Goal: Navigation & Orientation: Go to known website

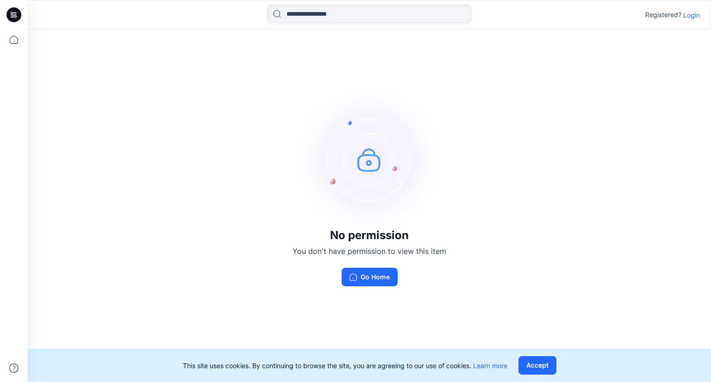
click at [512, 268] on div "No permission You don't have permission to view this item Go Home" at bounding box center [369, 189] width 683 height 318
click at [695, 15] on p "Login" at bounding box center [691, 15] width 17 height 10
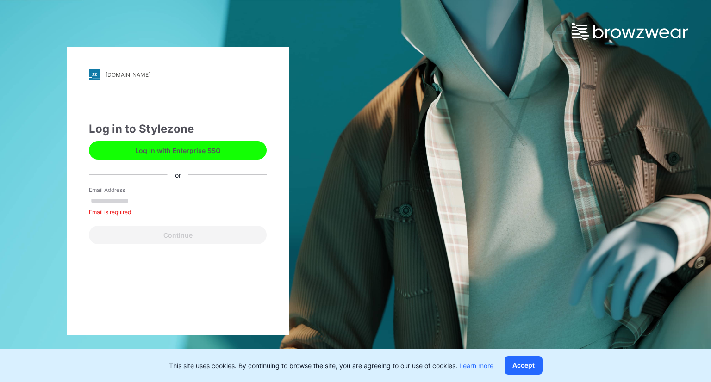
click at [179, 159] on button "Log in with Enterprise SSO" at bounding box center [178, 150] width 178 height 19
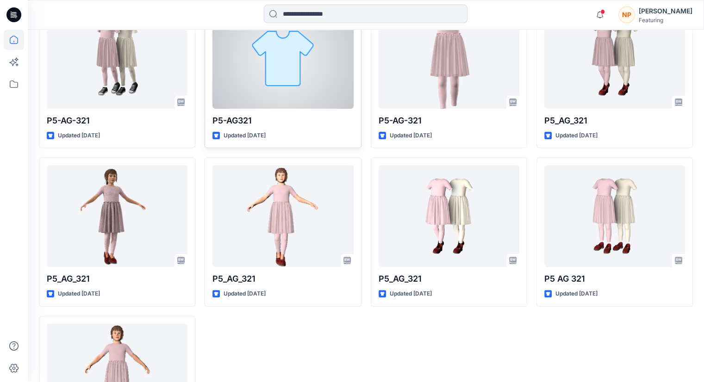
scroll to position [324, 0]
